Goal: Information Seeking & Learning: Find specific fact

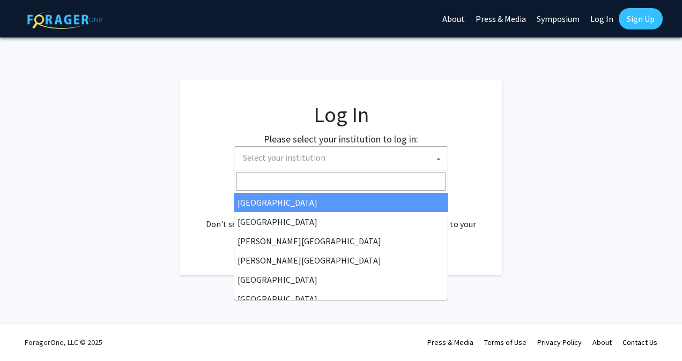
click at [323, 166] on span "Select your institution" at bounding box center [343, 158] width 209 height 22
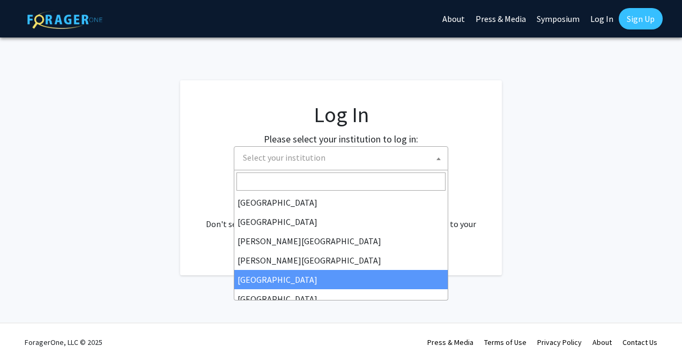
select select "6"
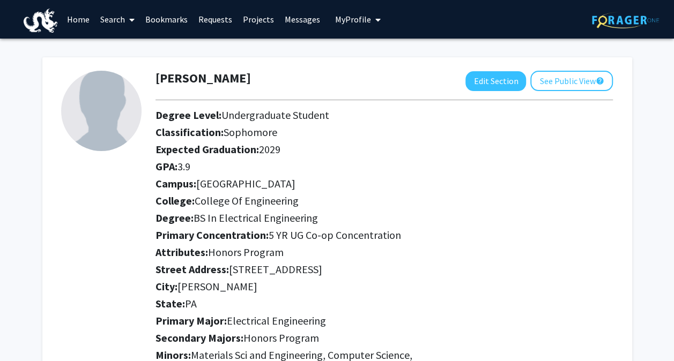
click at [117, 19] on link "Search" at bounding box center [117, 20] width 45 height 38
click at [83, 20] on link "Home" at bounding box center [78, 20] width 33 height 38
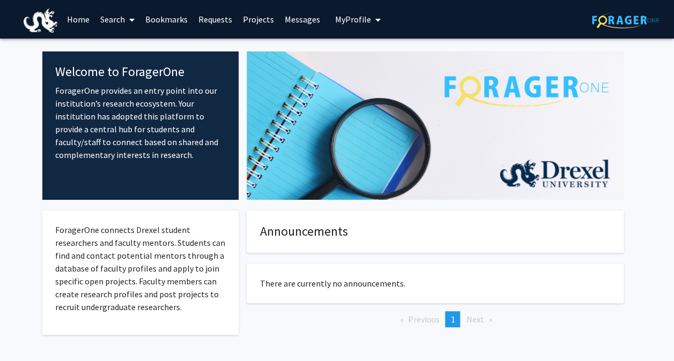
click at [259, 25] on link "Projects" at bounding box center [259, 20] width 42 height 38
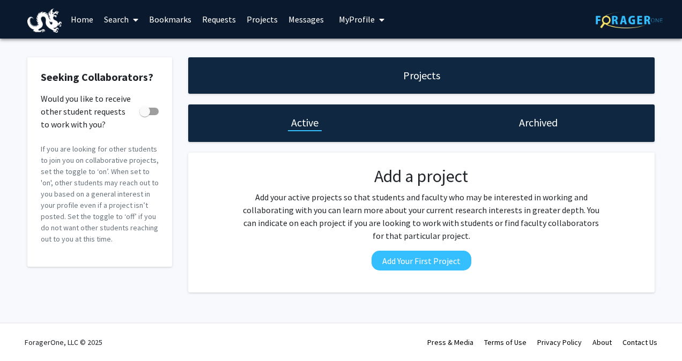
click at [80, 18] on link "Home" at bounding box center [81, 20] width 33 height 38
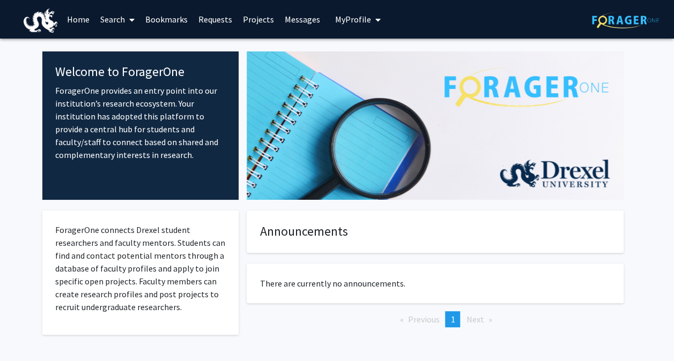
click at [216, 14] on link "Requests" at bounding box center [215, 20] width 45 height 38
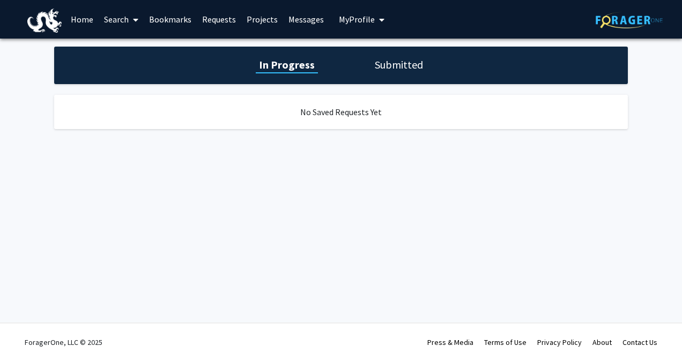
click at [83, 26] on link "Home" at bounding box center [81, 20] width 33 height 38
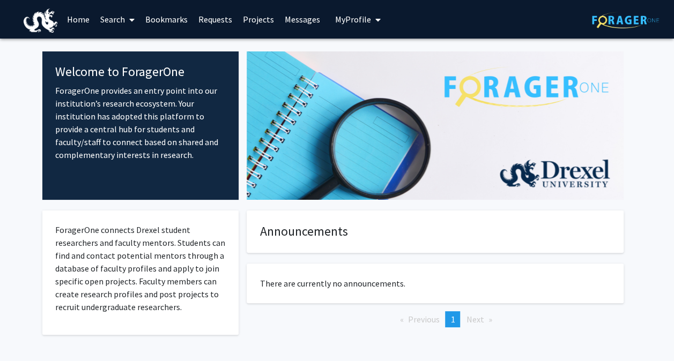
click at [116, 25] on link "Search" at bounding box center [117, 20] width 45 height 38
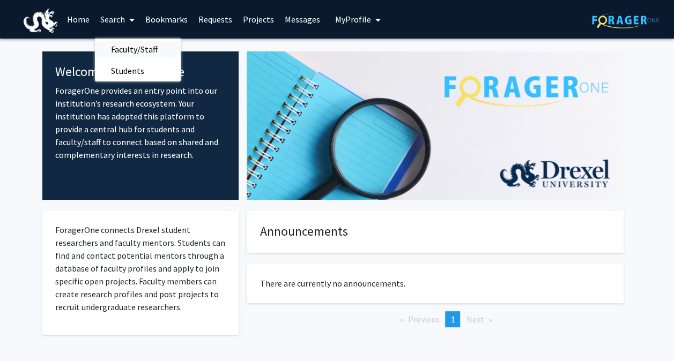
click at [124, 55] on span "Faculty/Staff" at bounding box center [134, 49] width 79 height 21
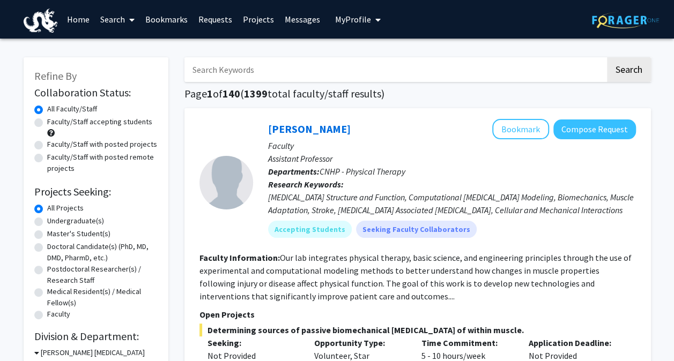
click at [219, 70] on input "Search Keywords" at bounding box center [394, 69] width 421 height 25
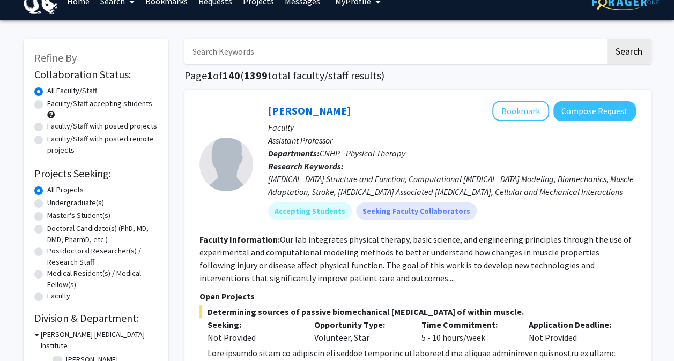
scroll to position [19, 0]
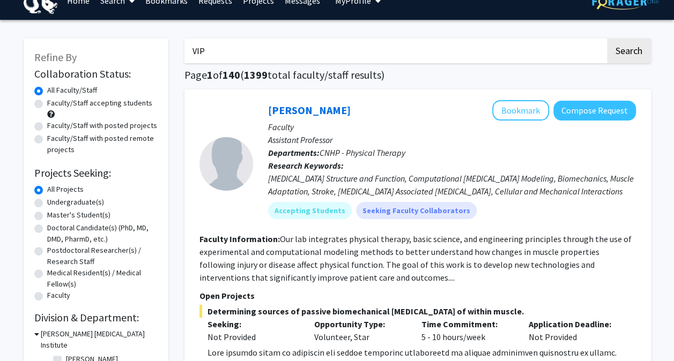
type input "VIP"
click at [607, 39] on button "Search" at bounding box center [629, 51] width 44 height 25
